Goal: Information Seeking & Learning: Learn about a topic

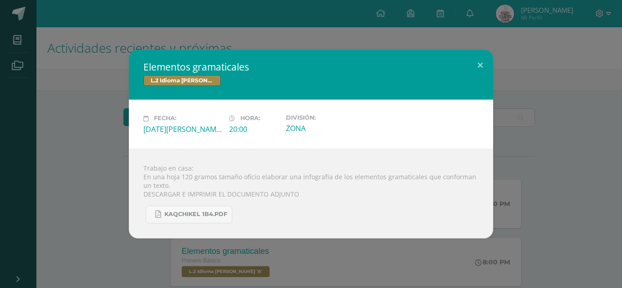
click at [75, 99] on div "Elementos gramaticales L.2 Idioma [PERSON_NAME] Fecha: [DATE][PERSON_NAME] Hora…" at bounding box center [311, 144] width 615 height 188
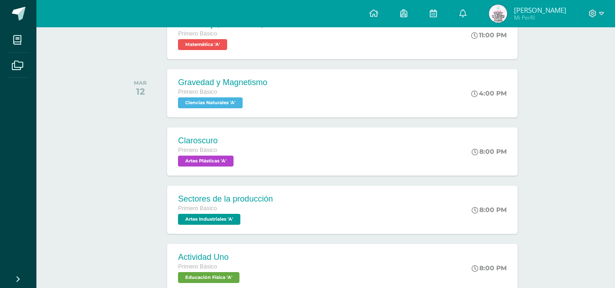
scroll to position [346, 0]
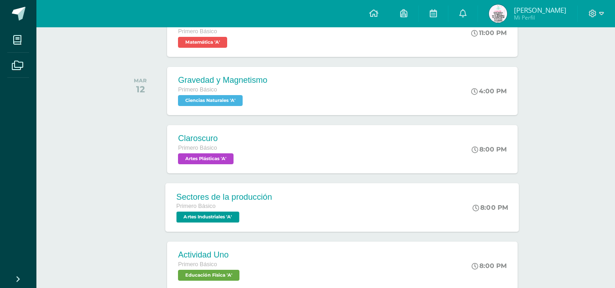
click at [244, 208] on div "Primero Básico" at bounding box center [225, 207] width 96 height 10
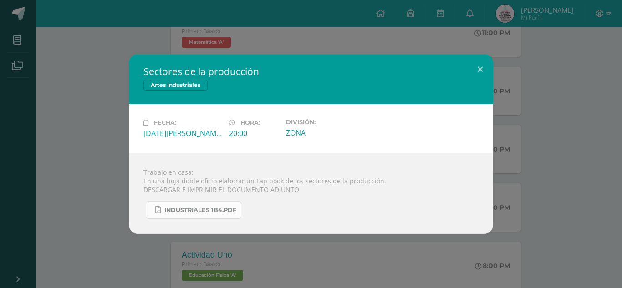
click at [221, 213] on span "INDUSTRIALES 1B4.pdf" at bounding box center [200, 210] width 72 height 7
click at [99, 121] on div "Sectores de la producción Artes Industriales Fecha: [DATE][PERSON_NAME] Hora: 2…" at bounding box center [311, 144] width 615 height 180
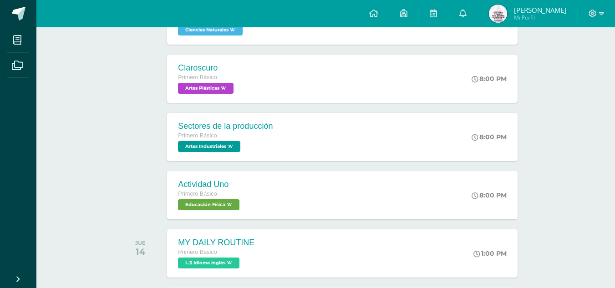
scroll to position [391, 0]
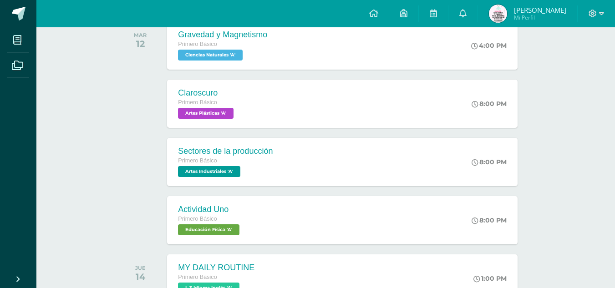
click at [321, 163] on div "Sectores de la producción Primero Básico Artes Industriales 'A' 8:00 PM Sectore…" at bounding box center [342, 162] width 350 height 48
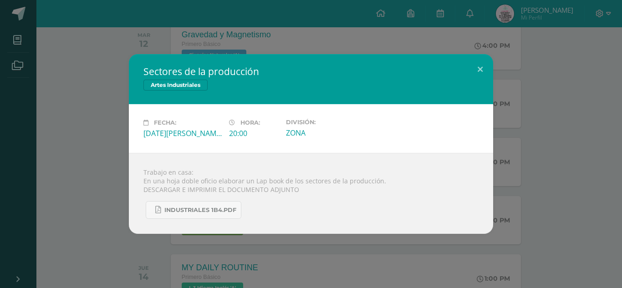
click at [112, 158] on div "Sectores de la producción Artes Industriales Fecha: [DATE][PERSON_NAME] Hora: 2…" at bounding box center [311, 144] width 615 height 180
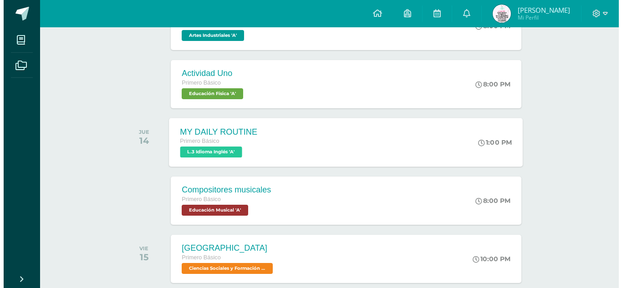
scroll to position [528, 0]
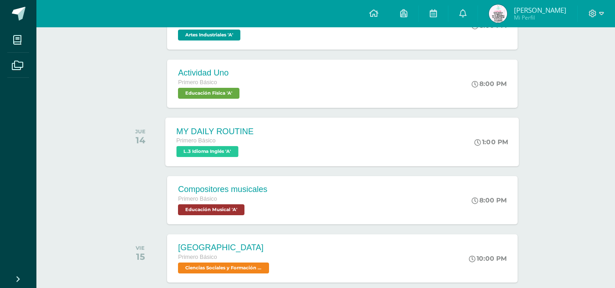
click at [275, 147] on div "MY DAILY ROUTINE Primero Básico L.3 Idioma Inglés 'A' 1:00 PM MY DAILY ROUTINE …" at bounding box center [343, 141] width 354 height 49
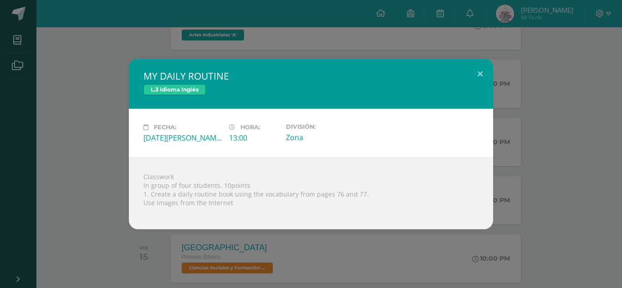
click at [121, 206] on div "MY DAILY ROUTINE L.3 Idioma Inglés Fecha: [DATE][PERSON_NAME] Hora: 13:00 Divis…" at bounding box center [311, 144] width 615 height 171
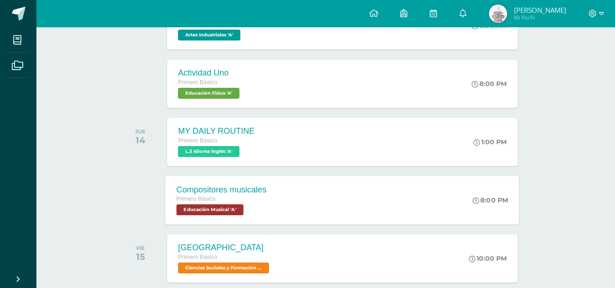
click at [297, 196] on div "Compositores musicales Primero Básico Educación Musical 'A' 8:00 PM Compositore…" at bounding box center [343, 200] width 354 height 49
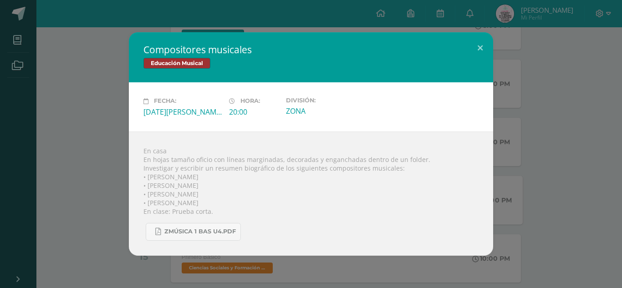
drag, startPoint x: 149, startPoint y: 178, endPoint x: 190, endPoint y: 202, distance: 47.5
click at [190, 202] on div "En casa En hojas tamaño oficio con líneas marginadas, decoradas y enganchadas d…" at bounding box center [311, 194] width 364 height 124
click at [229, 193] on div "En casa En hojas tamaño oficio con líneas marginadas, decoradas y enganchadas d…" at bounding box center [311, 194] width 364 height 124
drag, startPoint x: 148, startPoint y: 176, endPoint x: 192, endPoint y: 201, distance: 50.4
click at [192, 201] on div "En casa En hojas tamaño oficio con líneas marginadas, decoradas y enganchadas d…" at bounding box center [311, 194] width 364 height 124
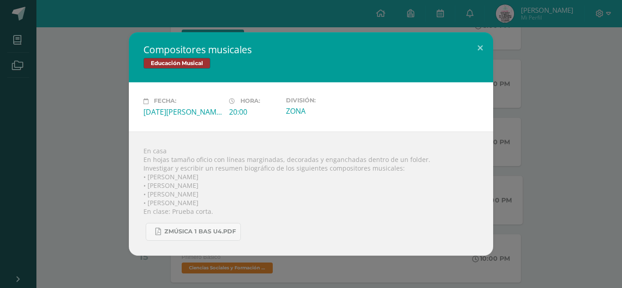
copy div "[PERSON_NAME] • [PERSON_NAME] • [PERSON_NAME] • [PERSON_NAME]"
